Goal: Register for event/course

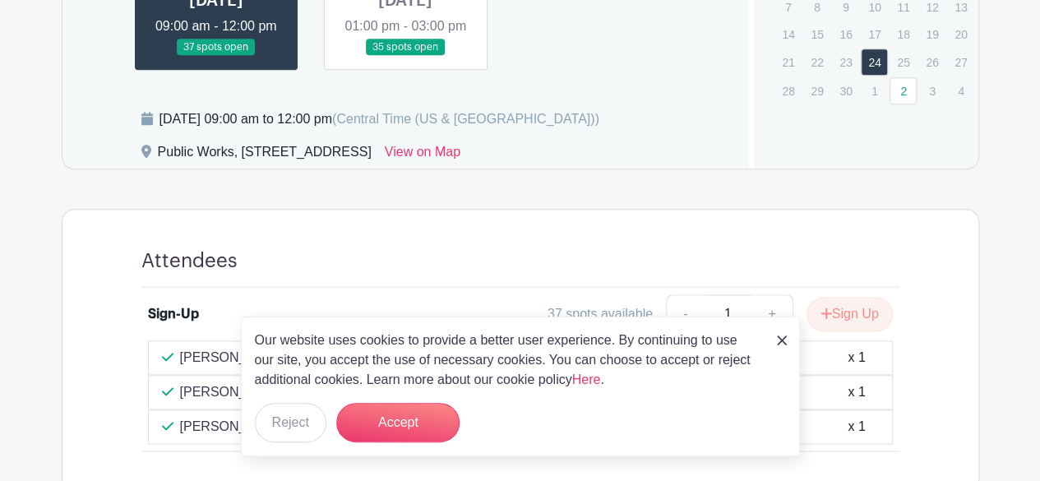
scroll to position [663, 0]
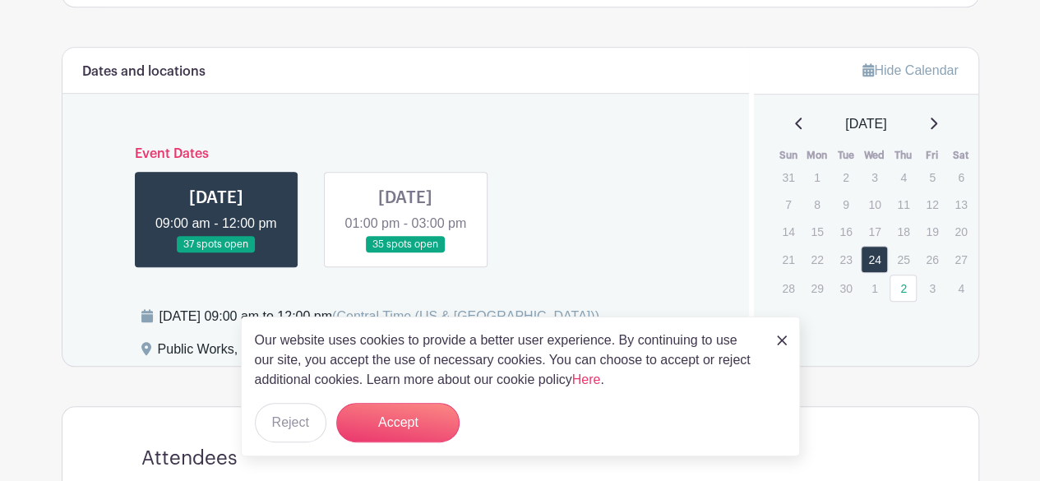
click at [322, 234] on div "[DATE] 01:00 pm - 03:00 pm 35 spots open" at bounding box center [406, 219] width 190 height 95
click at [405, 253] on link at bounding box center [405, 253] width 0 height 0
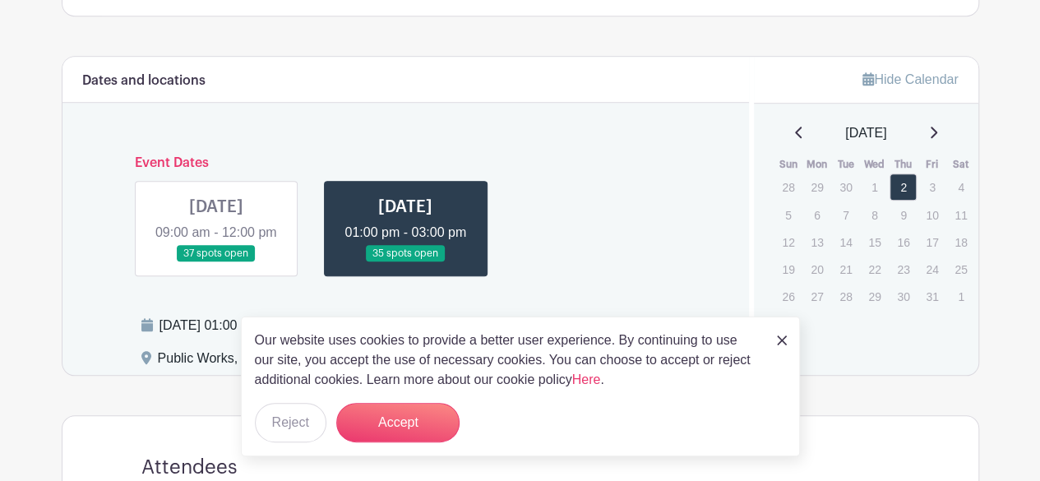
scroll to position [649, 0]
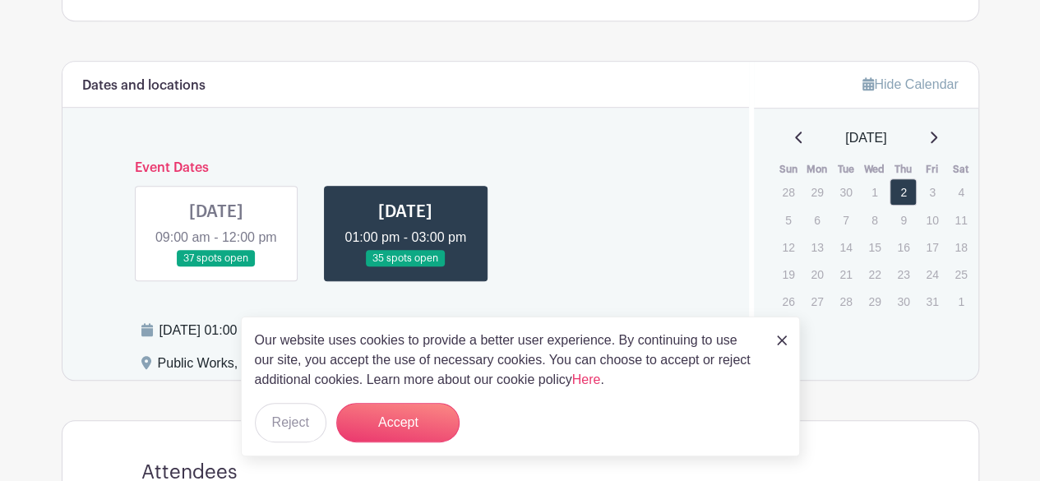
click at [216, 267] on link at bounding box center [216, 267] width 0 height 0
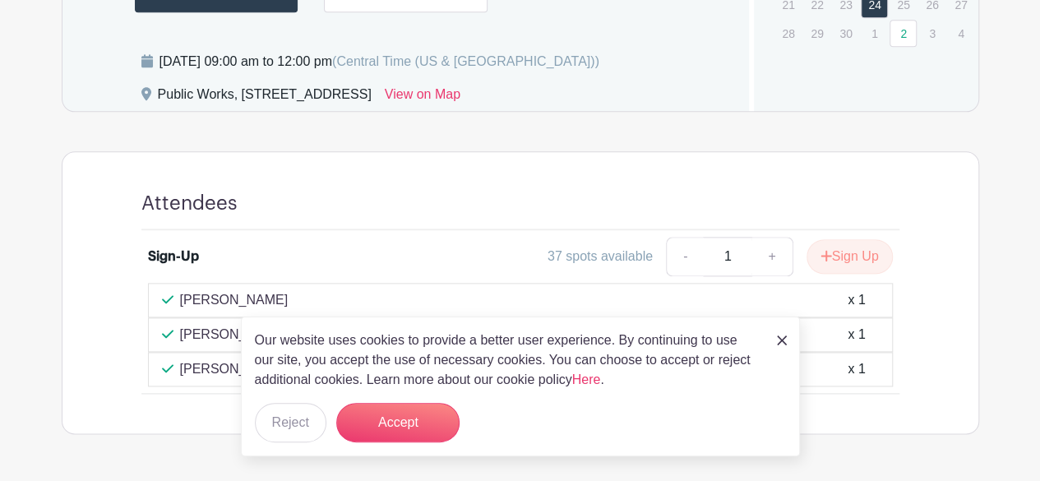
scroll to position [896, 0]
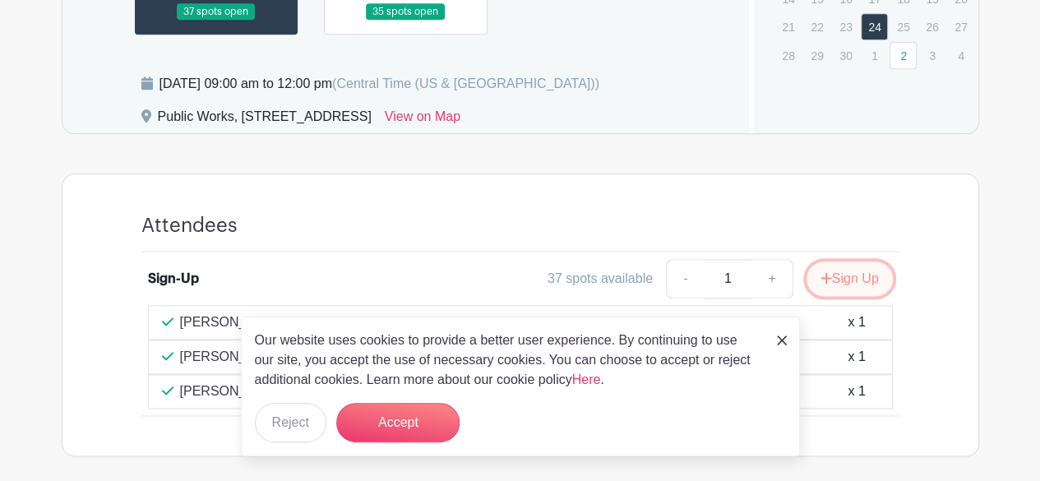
click at [882, 294] on button "Sign Up" at bounding box center [850, 279] width 86 height 35
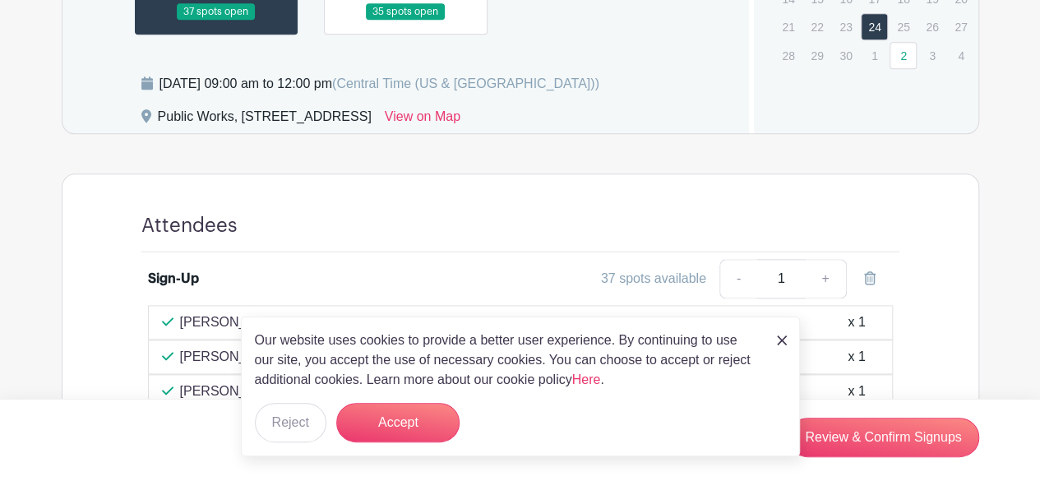
click at [788, 336] on div "Our website uses cookies to provide a better user experience. By continuing to …" at bounding box center [520, 387] width 559 height 140
click at [781, 338] on img at bounding box center [782, 341] width 10 height 10
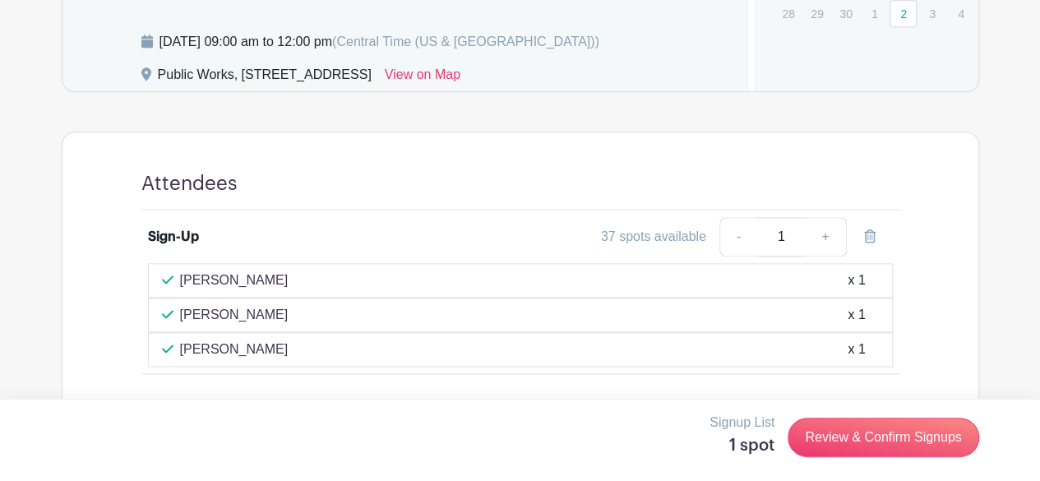
scroll to position [992, 0]
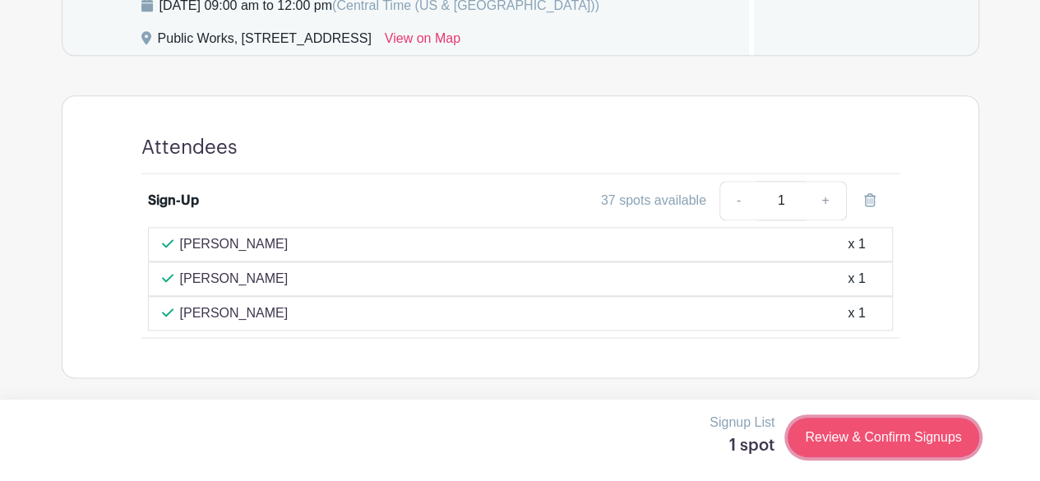
click at [818, 427] on link "Review & Confirm Signups" at bounding box center [883, 437] width 191 height 39
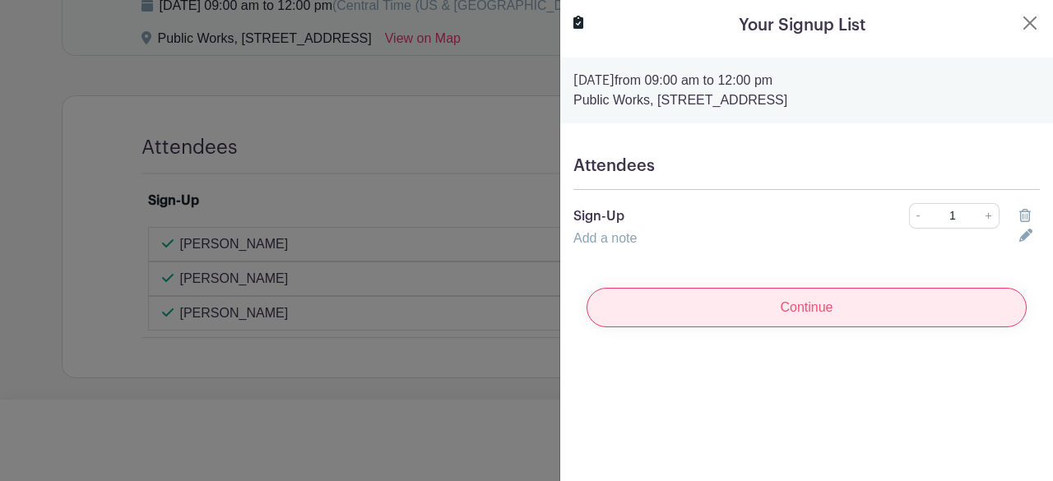
click at [743, 318] on input "Continue" at bounding box center [806, 307] width 440 height 39
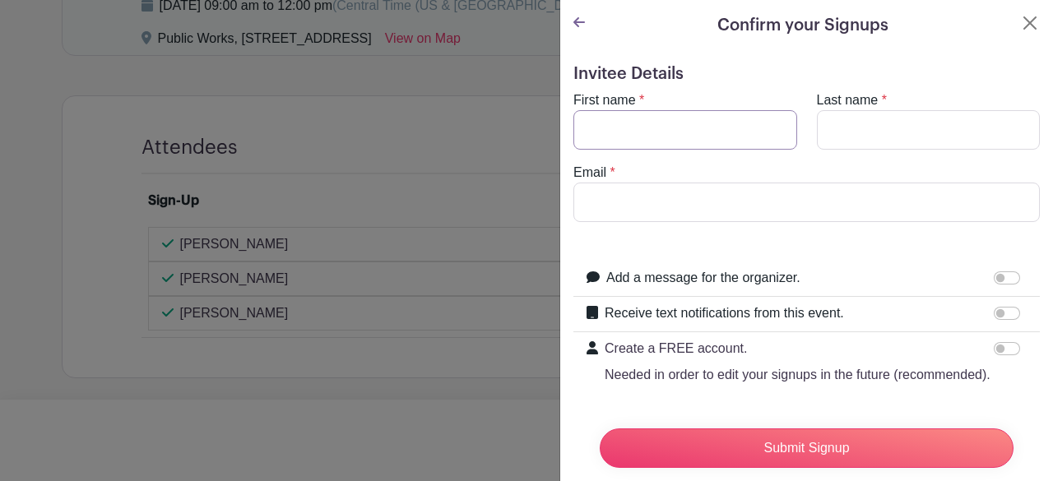
click at [664, 139] on input "First name" at bounding box center [685, 129] width 224 height 39
type input "[PERSON_NAME]"
click at [838, 116] on input "Last name" at bounding box center [929, 129] width 224 height 39
type input "[PERSON_NAME]"
click at [720, 183] on input "Email" at bounding box center [806, 202] width 466 height 39
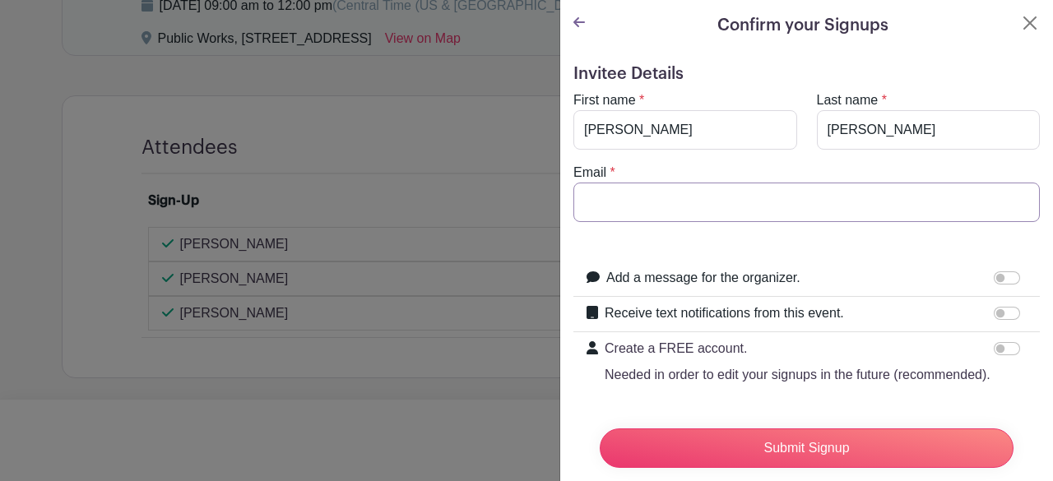
click at [724, 205] on input "Email" at bounding box center [806, 202] width 466 height 39
type input "[EMAIL_ADDRESS][DOMAIN_NAME]"
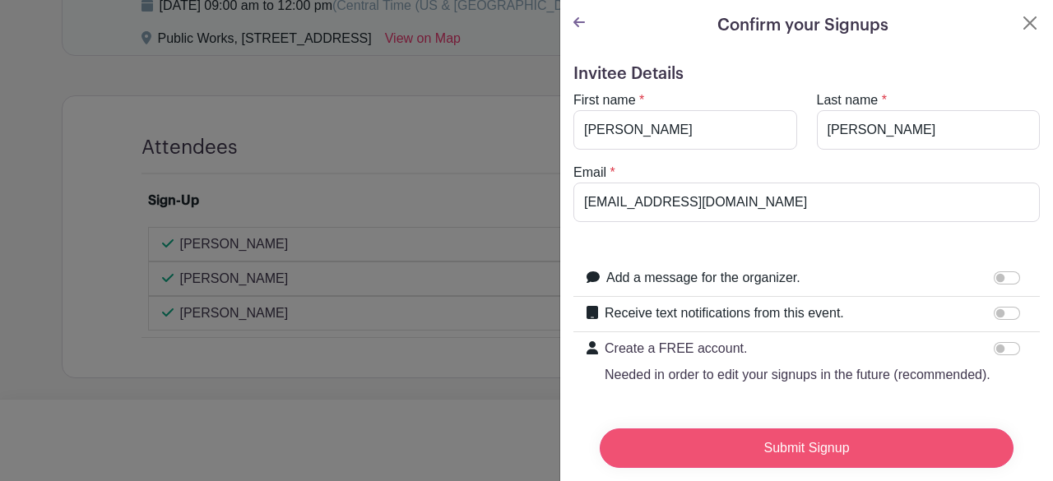
click at [808, 439] on input "Submit Signup" at bounding box center [807, 447] width 414 height 39
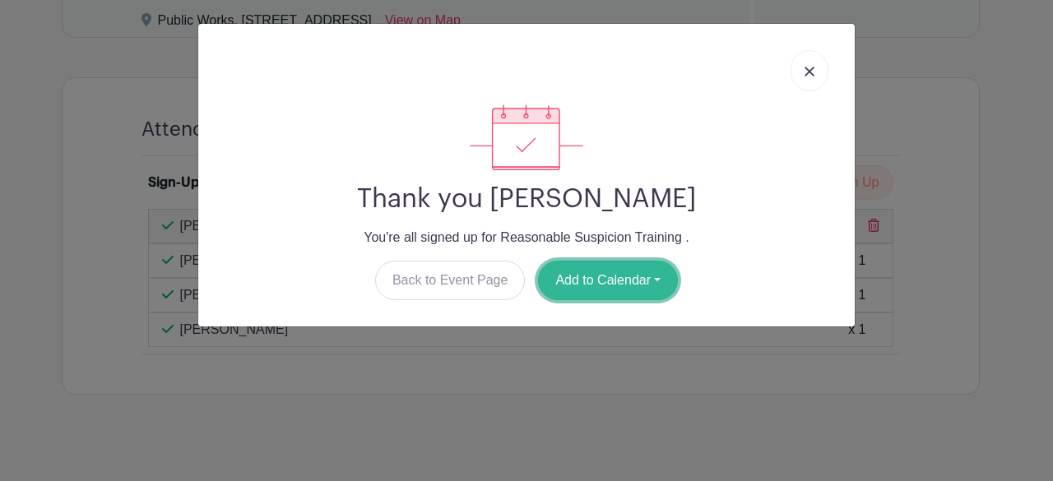
click at [618, 288] on button "Add to Calendar" at bounding box center [608, 280] width 140 height 39
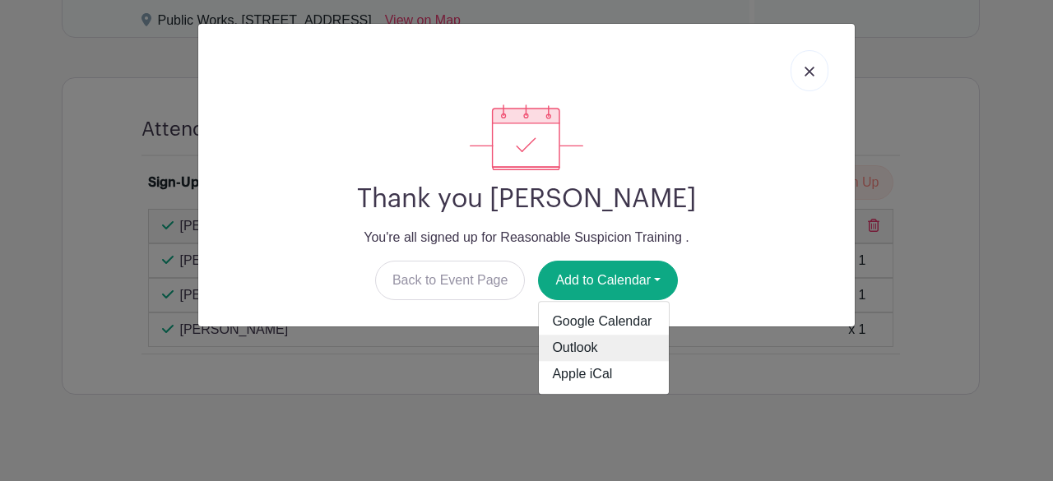
click at [603, 350] on link "Outlook" at bounding box center [604, 349] width 130 height 26
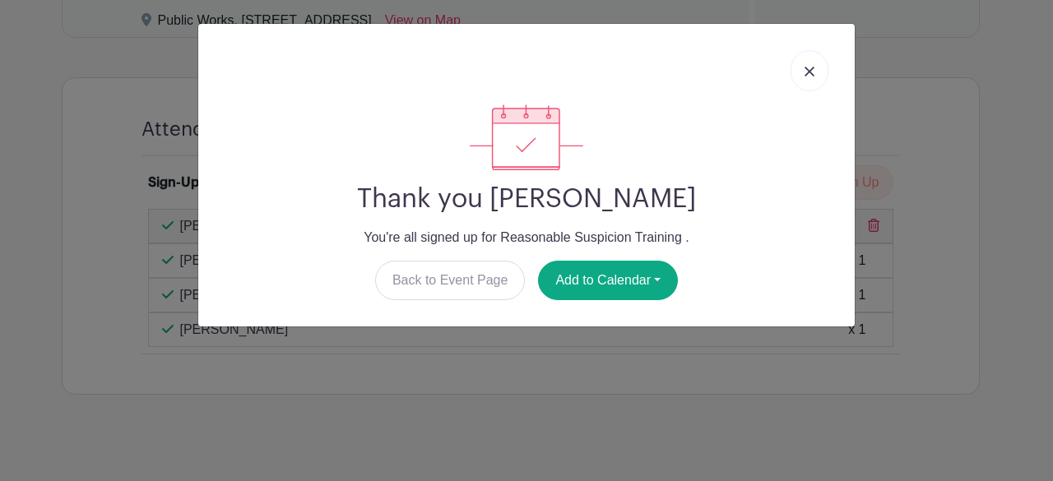
click at [811, 67] on img at bounding box center [809, 72] width 10 height 10
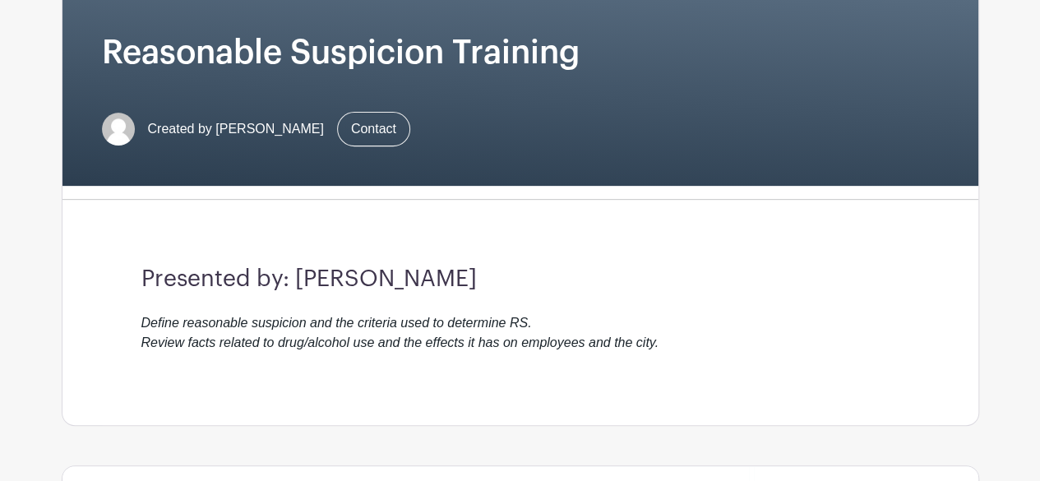
scroll to position [0, 0]
